Goal: Task Accomplishment & Management: Manage account settings

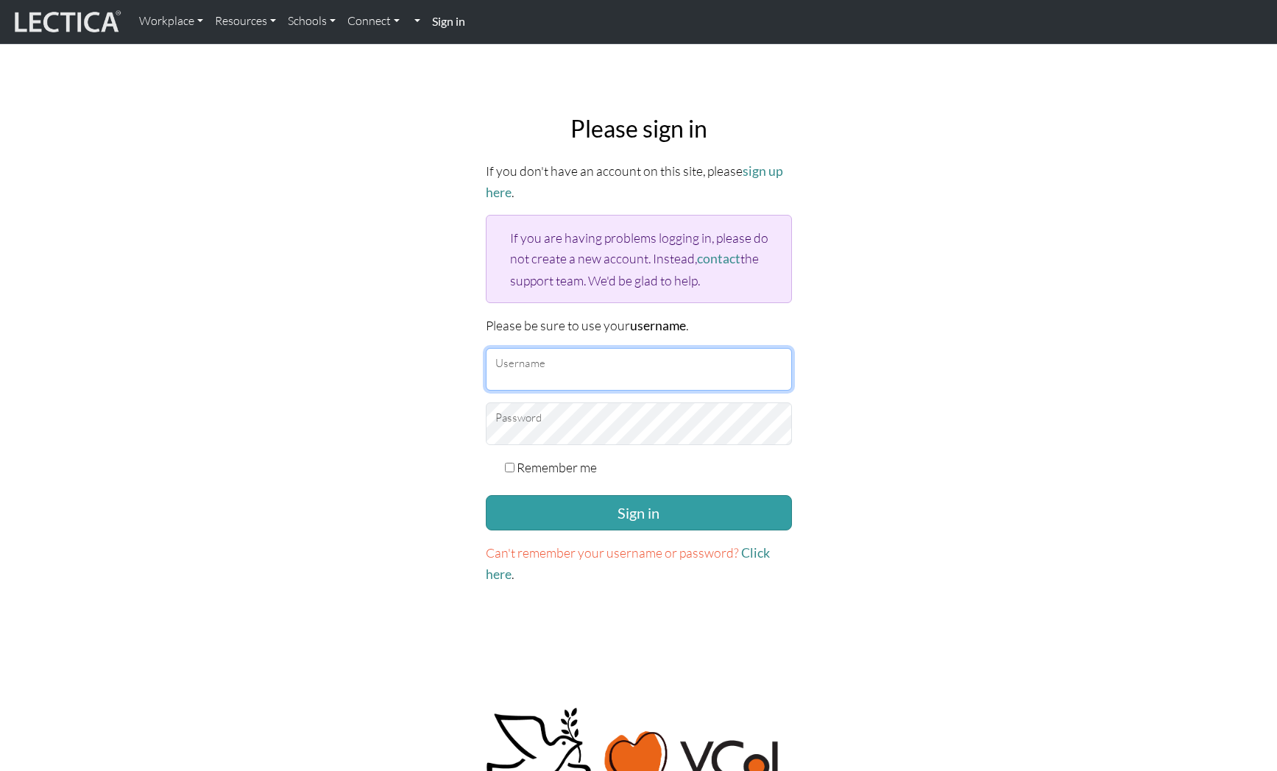
type input "[EMAIL_ADDRESS][DOMAIN_NAME]"
click at [542, 465] on label "Remember me" at bounding box center [556, 467] width 80 height 21
click at [514, 465] on input "Remember me" at bounding box center [510, 468] width 10 height 10
checkbox input "true"
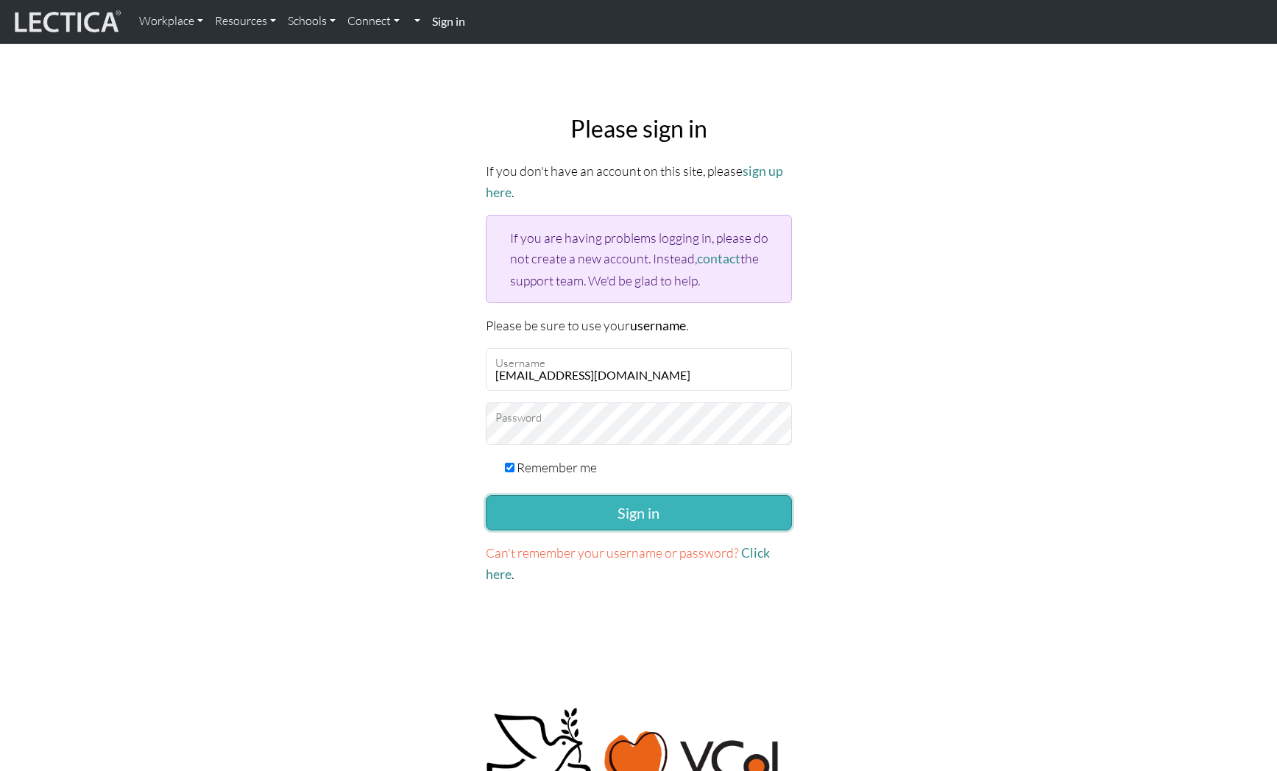
click at [555, 515] on button "Sign in" at bounding box center [639, 512] width 306 height 35
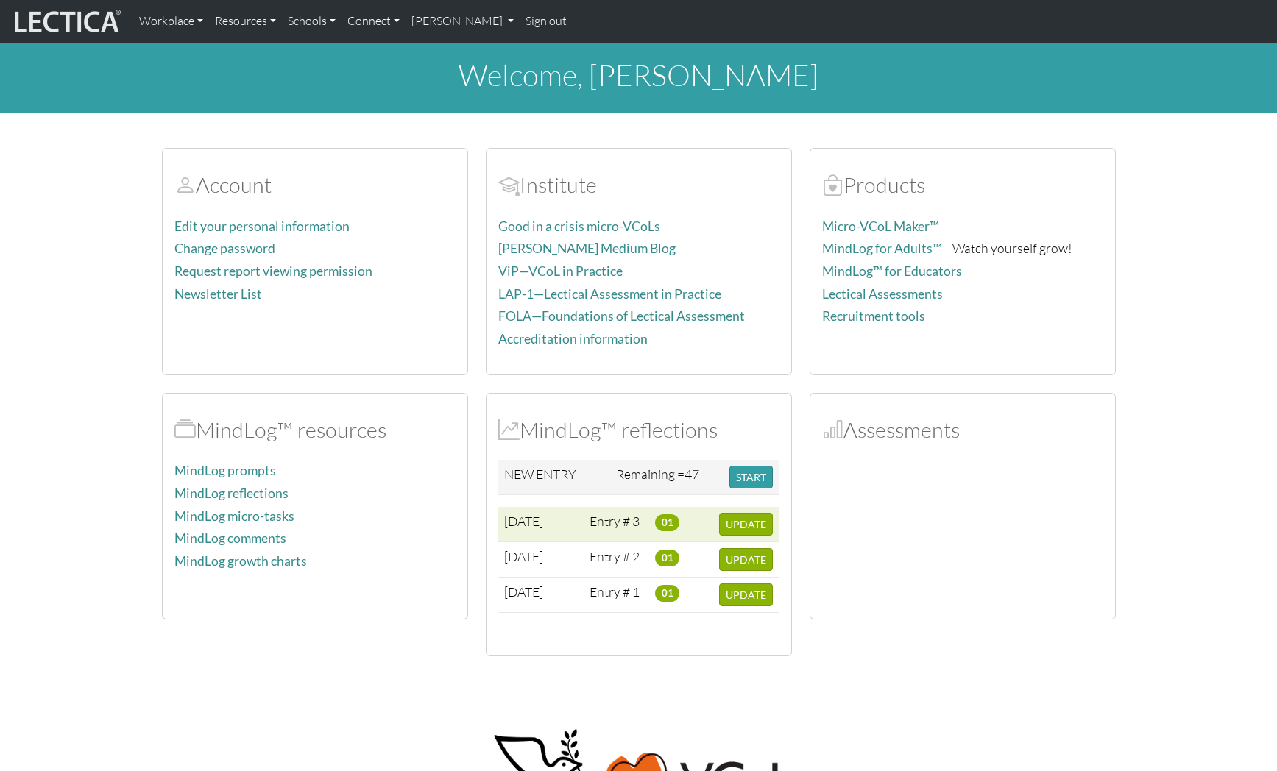
click at [701, 522] on td "01" at bounding box center [681, 524] width 64 height 35
click at [734, 523] on span "UPDATE" at bounding box center [745, 524] width 40 height 13
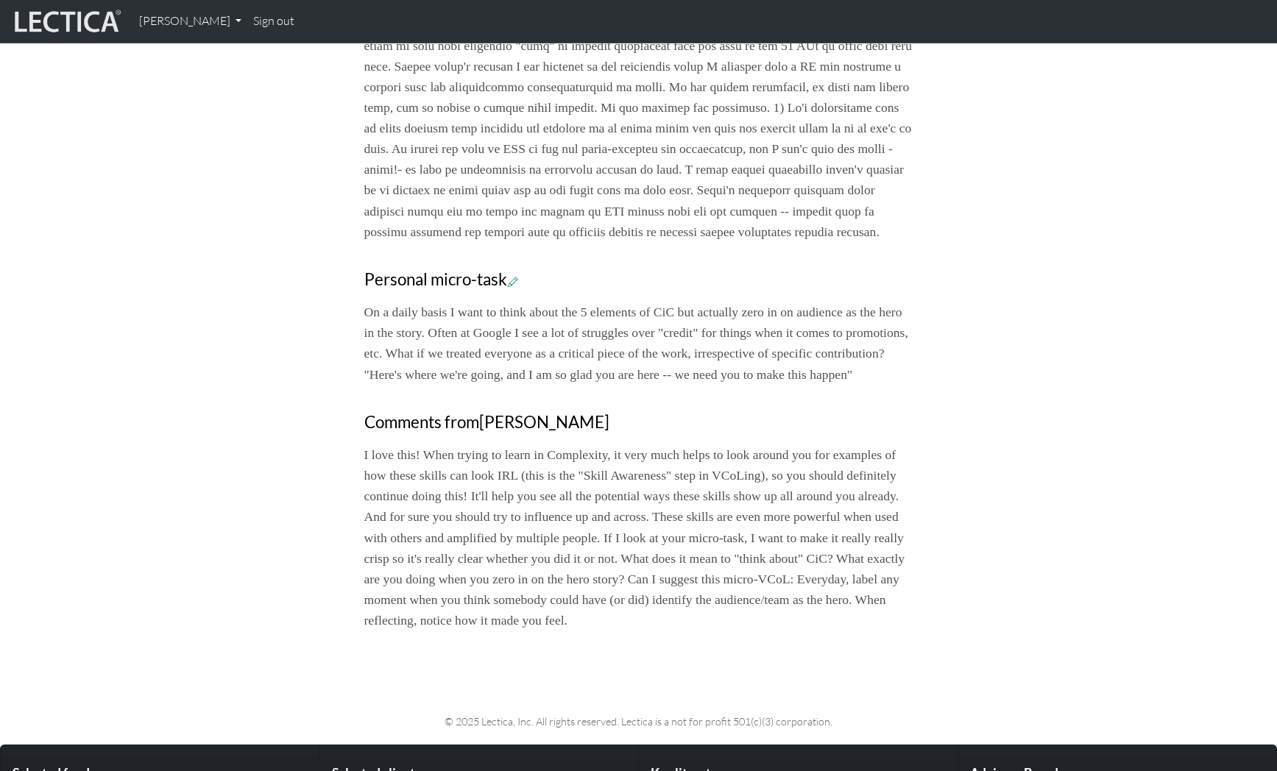
scroll to position [975, 0]
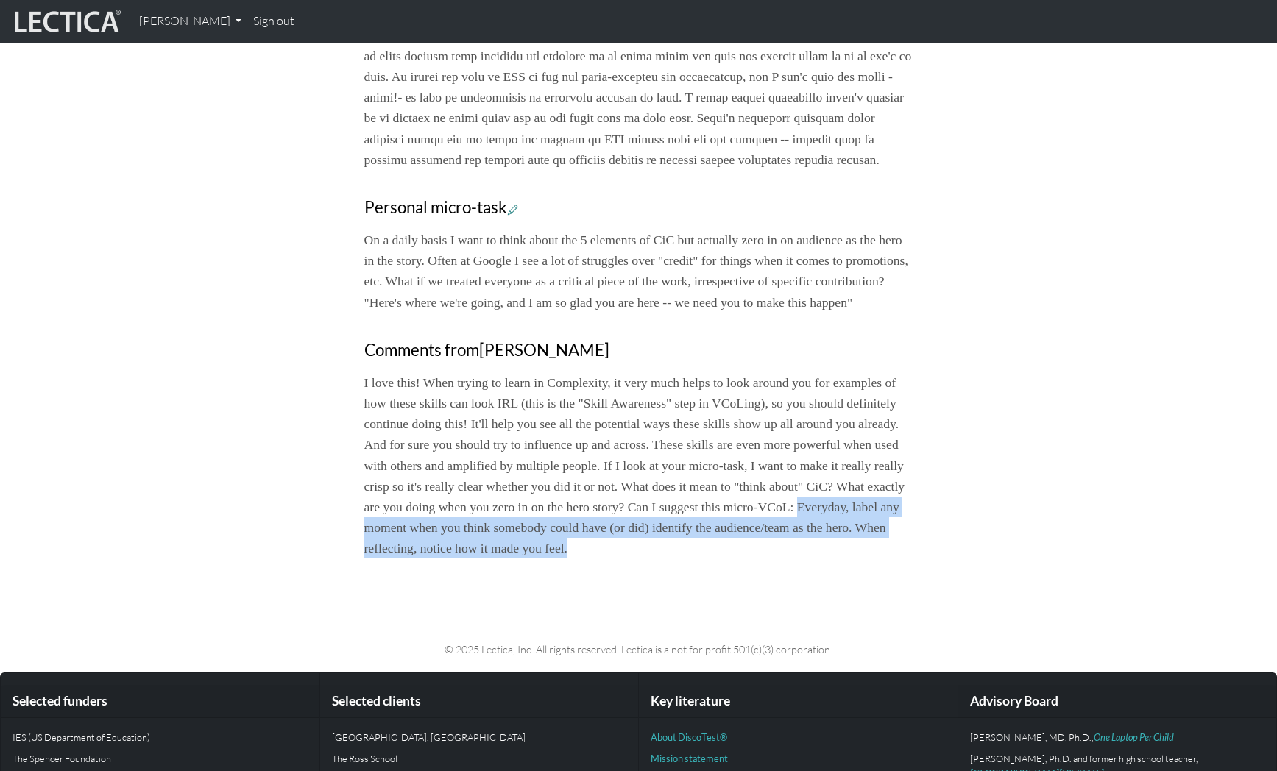
drag, startPoint x: 612, startPoint y: 588, endPoint x: 764, endPoint y: 626, distance: 156.3
click at [764, 558] on p "I love this! When trying to learn in Complexity, it very much helps to look aro…" at bounding box center [638, 465] width 549 height 186
copy p "Everyday, label any moment when you think somebody could have (or did) identify…"
